Goal: Browse casually

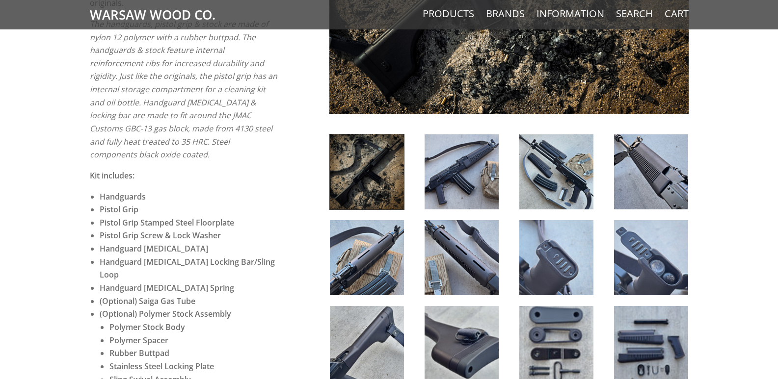
scroll to position [392, 0]
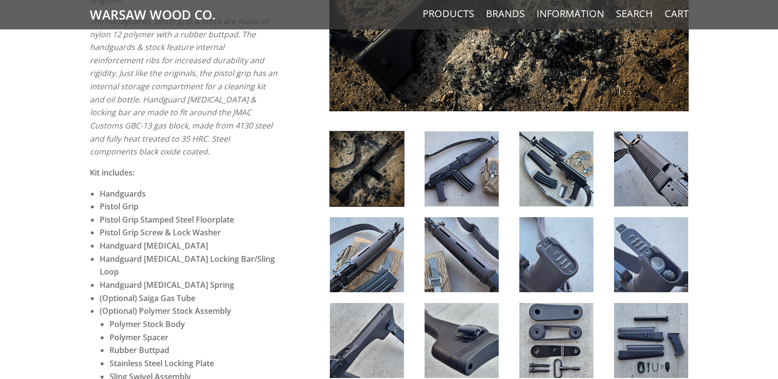
click at [553, 161] on img at bounding box center [556, 168] width 74 height 75
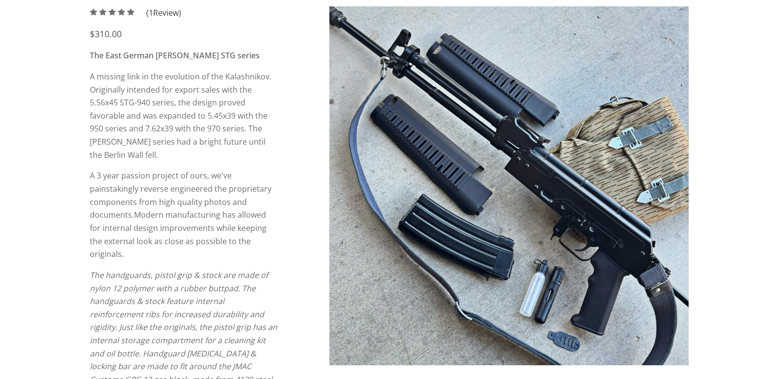
scroll to position [0, 0]
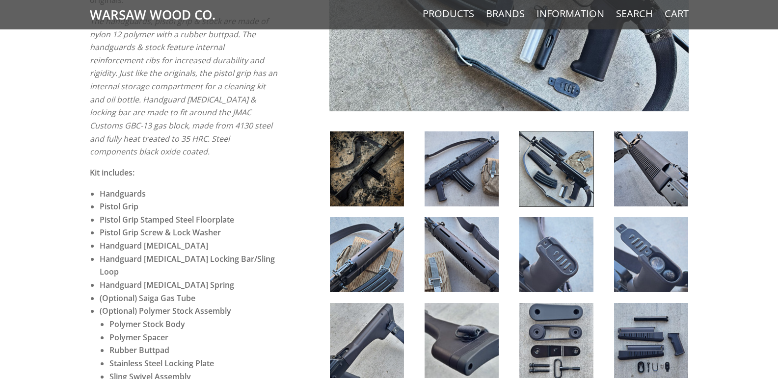
click at [668, 188] on img at bounding box center [651, 168] width 74 height 75
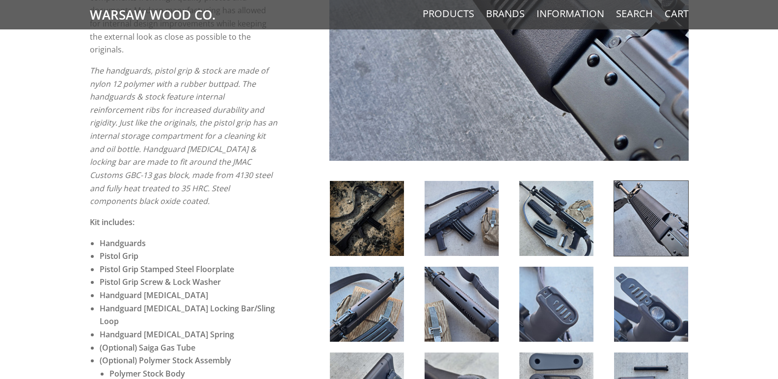
scroll to position [343, 0]
click at [535, 233] on img at bounding box center [556, 218] width 74 height 75
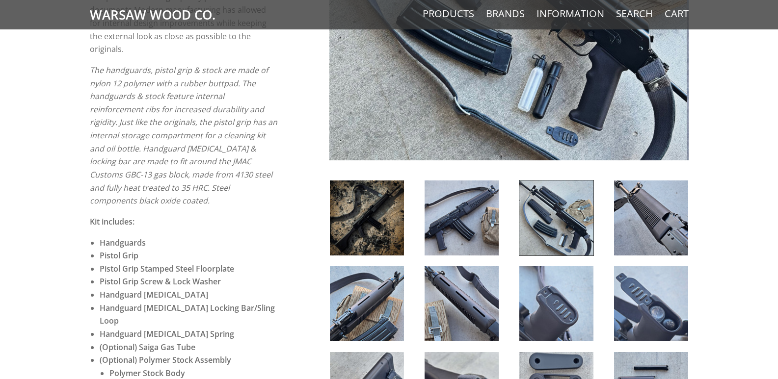
click at [499, 252] on div at bounding box center [461, 218] width 95 height 76
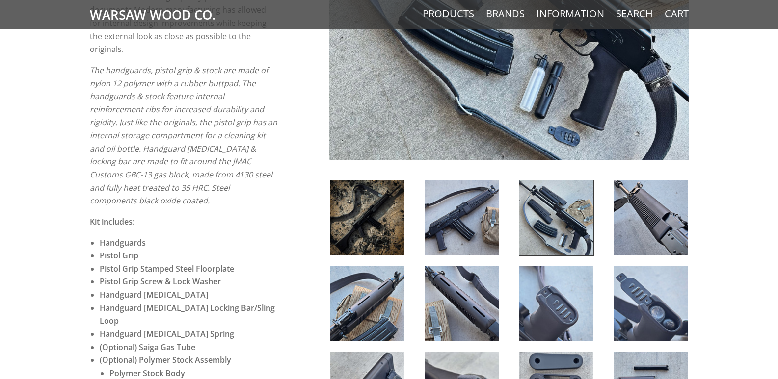
click at [486, 303] on img at bounding box center [461, 303] width 74 height 75
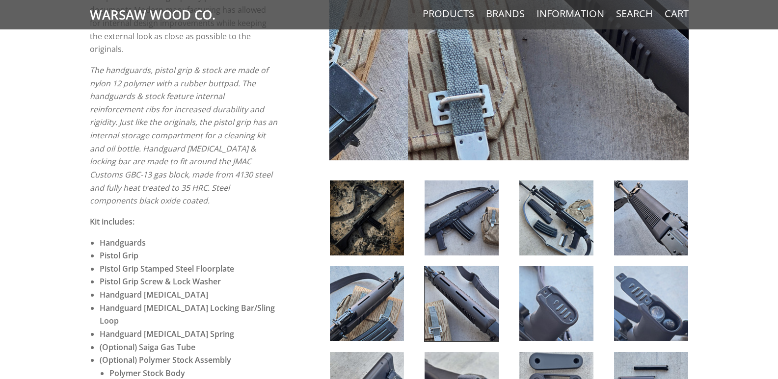
click at [556, 316] on img at bounding box center [556, 303] width 74 height 75
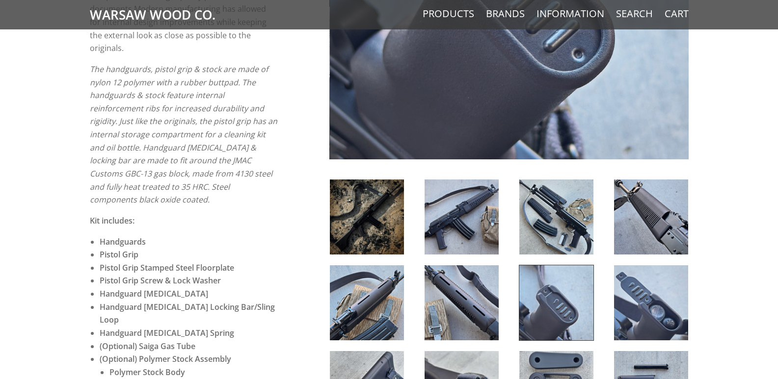
scroll to position [491, 0]
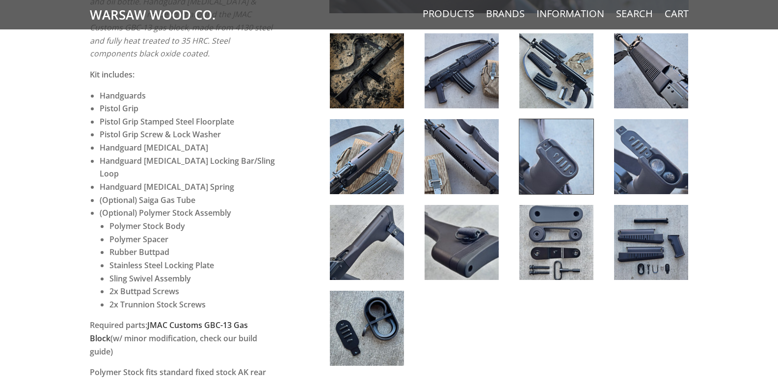
click at [557, 257] on img at bounding box center [556, 242] width 74 height 75
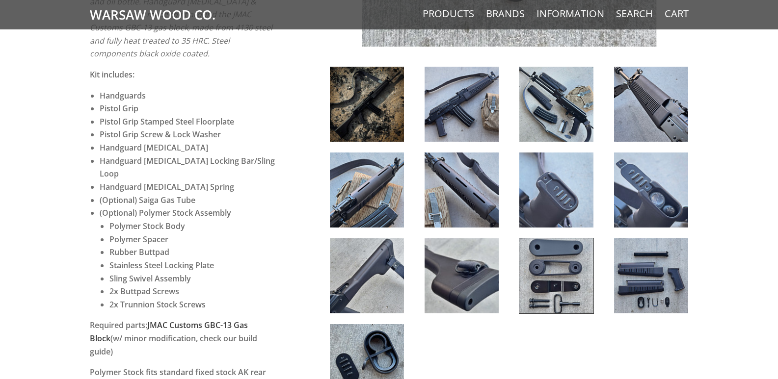
click at [476, 294] on img at bounding box center [461, 275] width 74 height 75
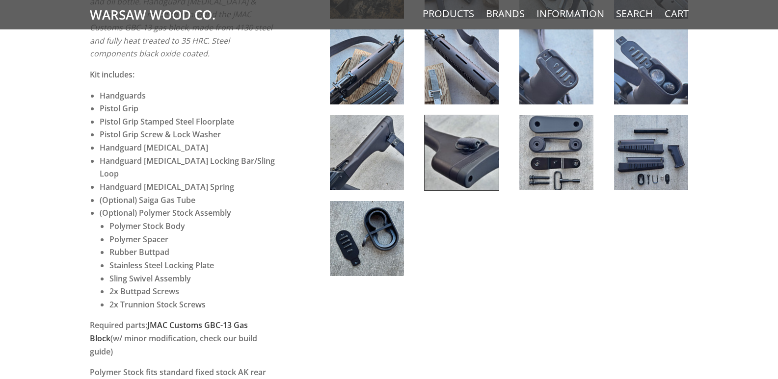
click at [376, 274] on img at bounding box center [367, 238] width 74 height 75
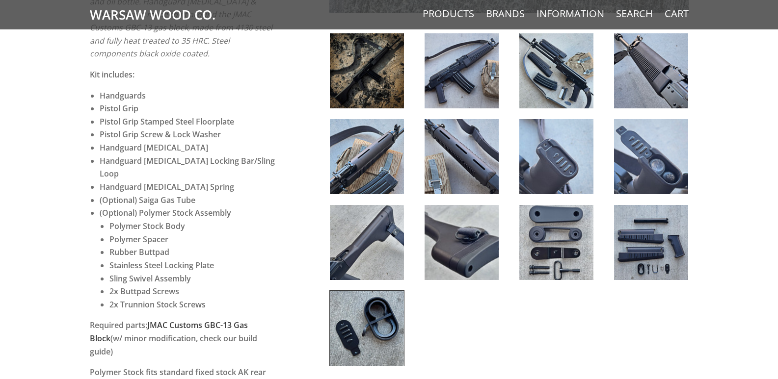
click at [378, 226] on img at bounding box center [367, 242] width 74 height 75
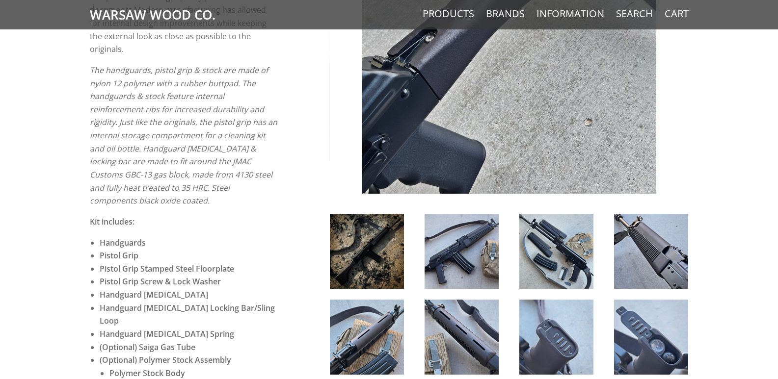
click at [494, 262] on img at bounding box center [461, 251] width 74 height 75
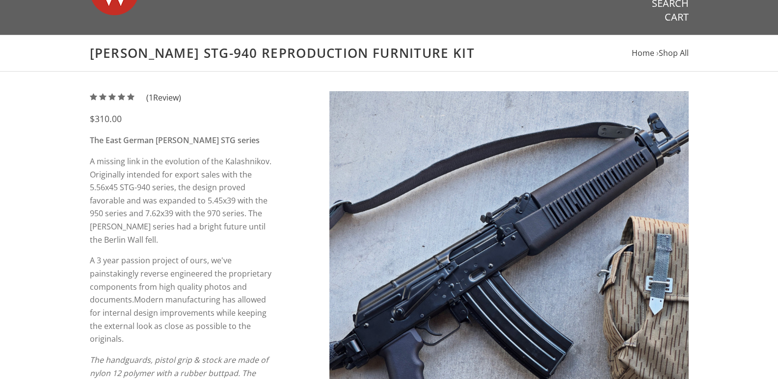
scroll to position [49, 0]
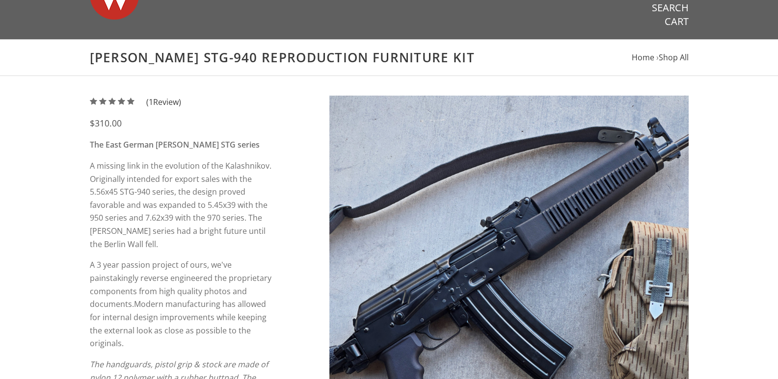
click at [620, 214] on img at bounding box center [508, 275] width 359 height 359
click at [582, 174] on img at bounding box center [508, 275] width 359 height 359
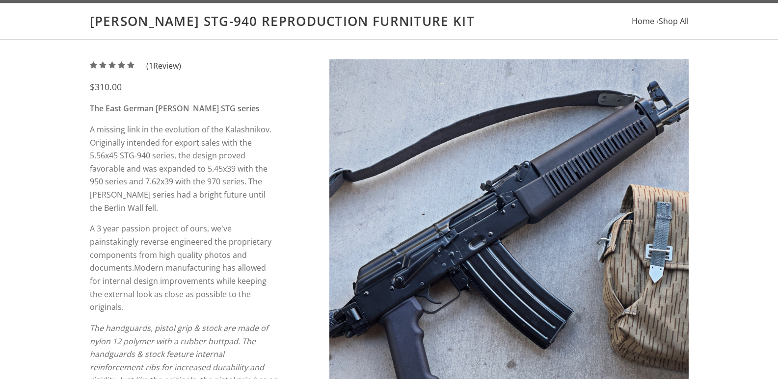
scroll to position [147, 0]
